Goal: Information Seeking & Learning: Learn about a topic

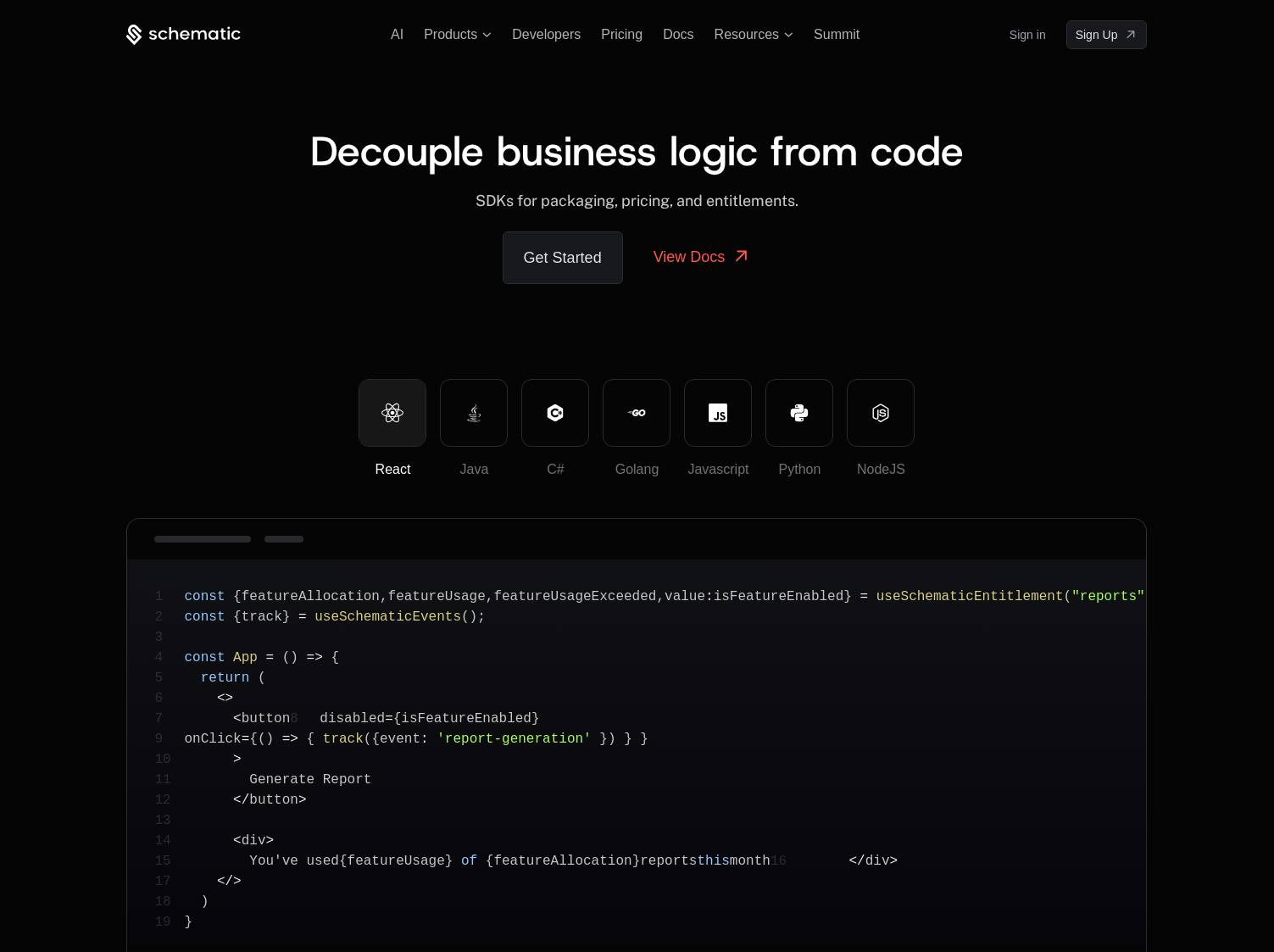
scroll to position [261, 0]
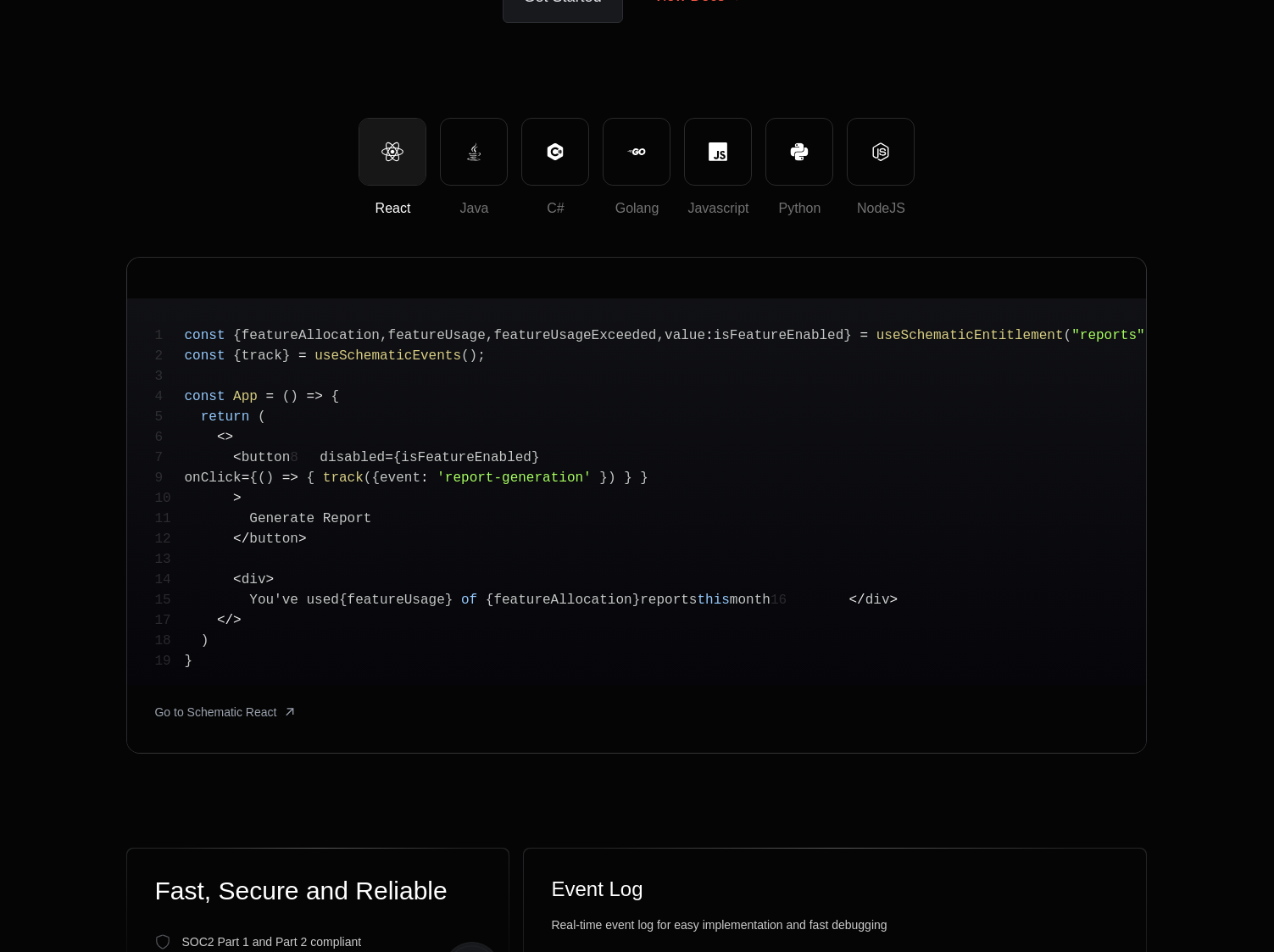
scroll to position [261, 0]
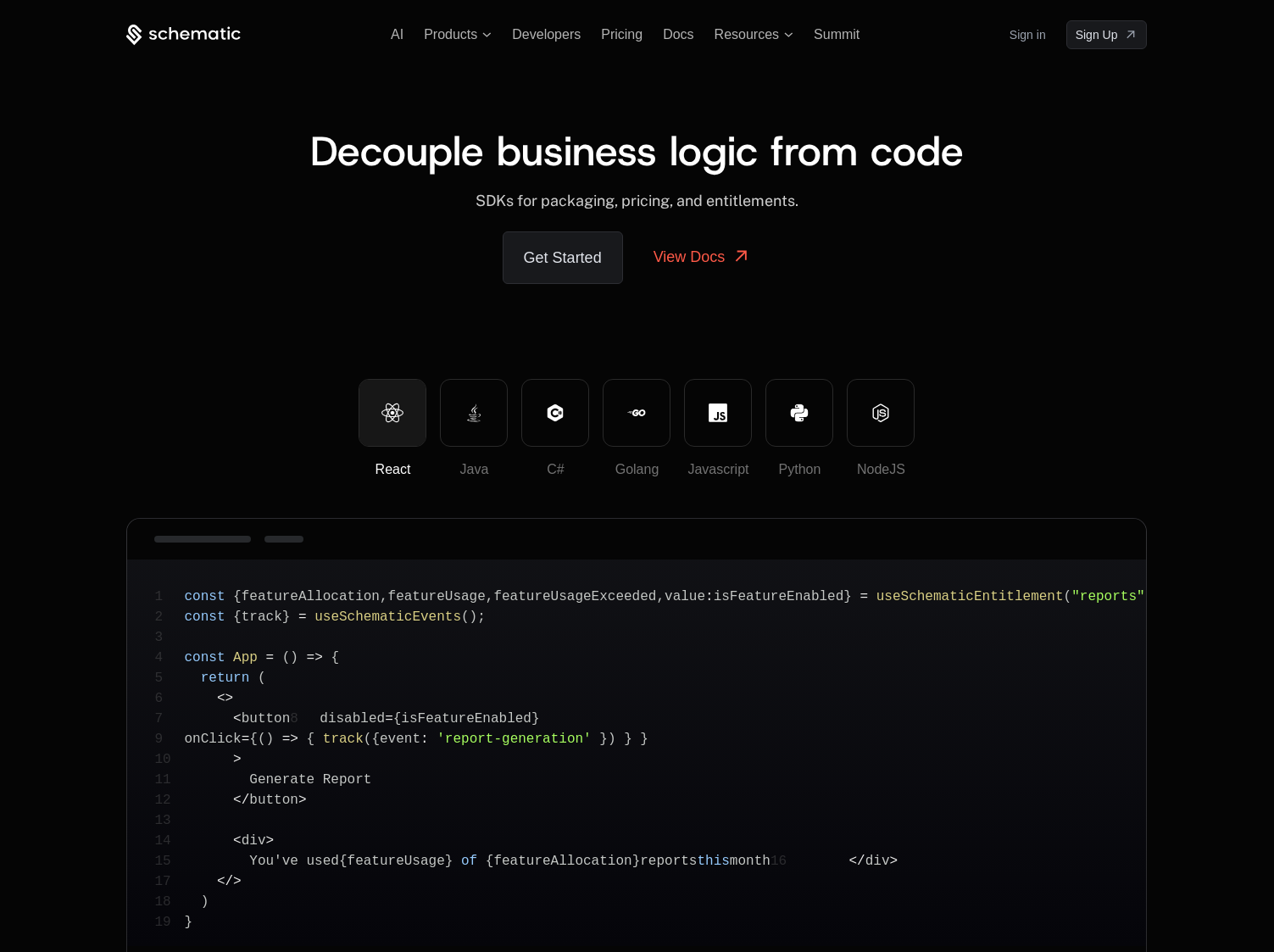
scroll to position [261, 0]
